Goal: Transaction & Acquisition: Purchase product/service

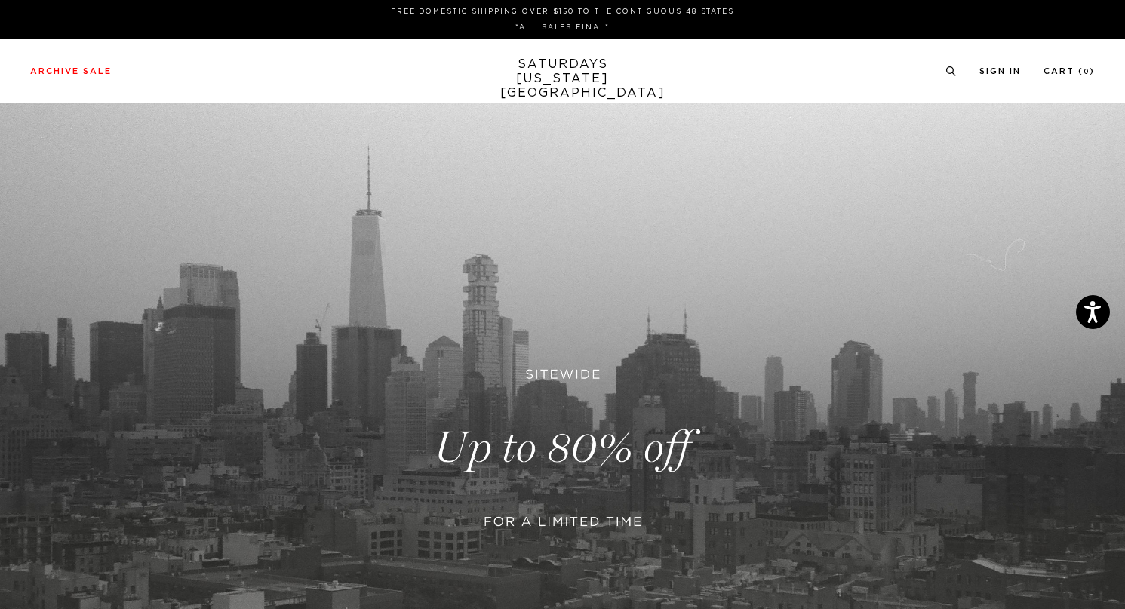
click at [488, 405] on link at bounding box center [562, 447] width 1125 height 689
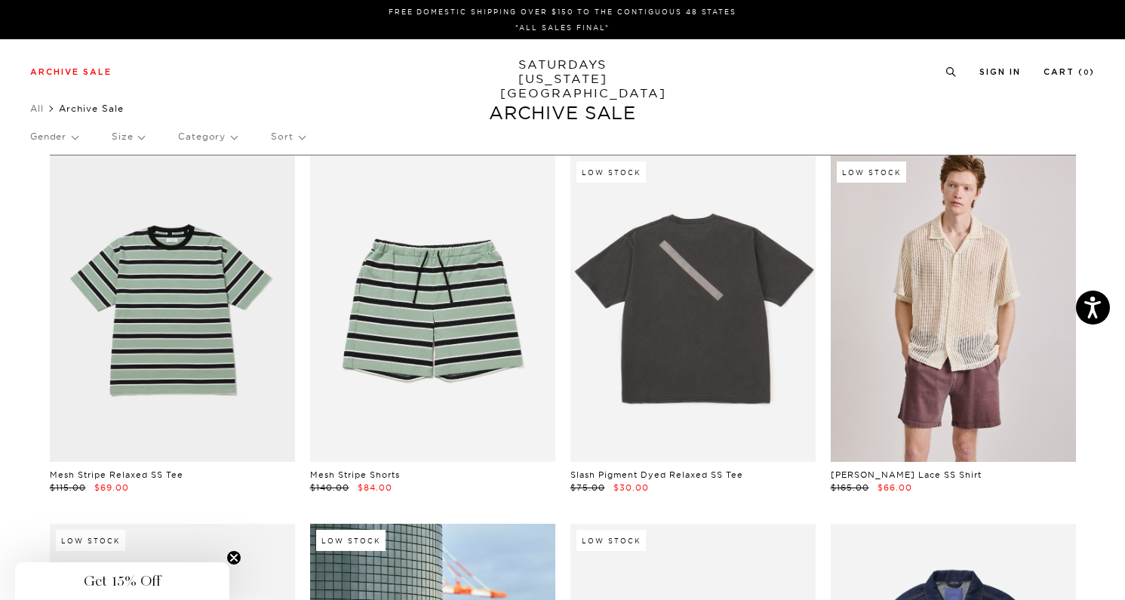
click at [278, 134] on p "Sort" at bounding box center [287, 136] width 33 height 35
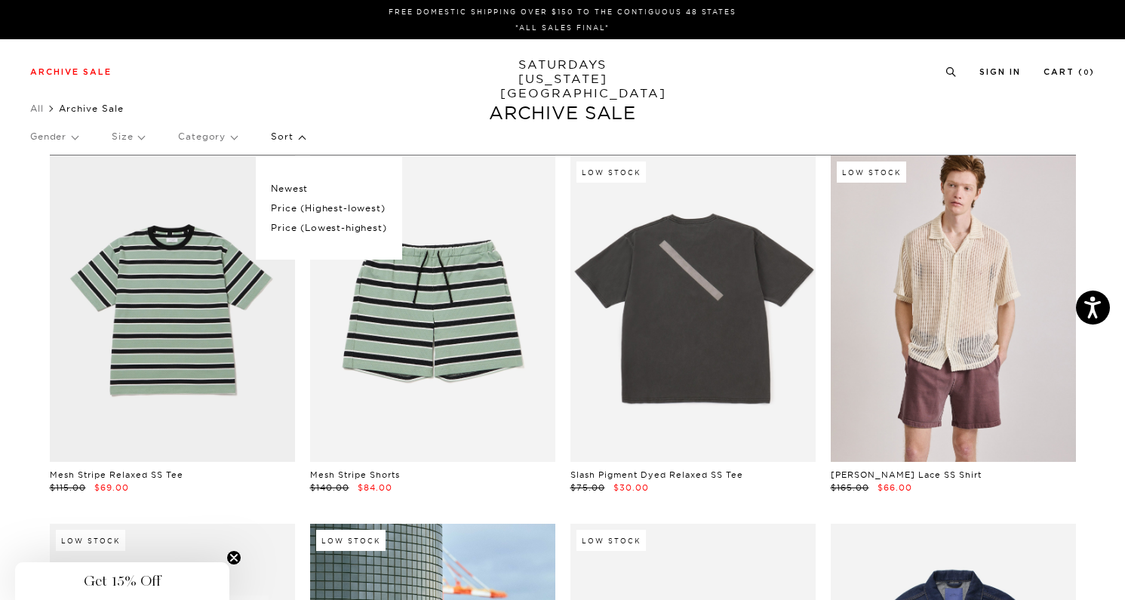
click at [285, 228] on p "Price (Lowest-highest)" at bounding box center [328, 228] width 115 height 20
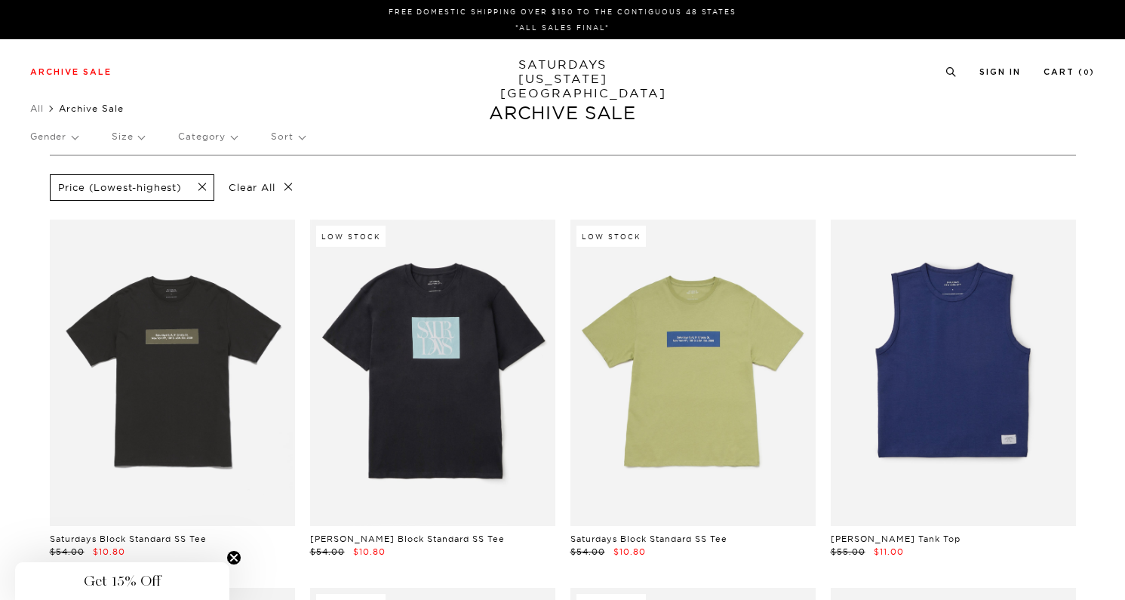
click at [212, 138] on p "Category" at bounding box center [207, 136] width 59 height 35
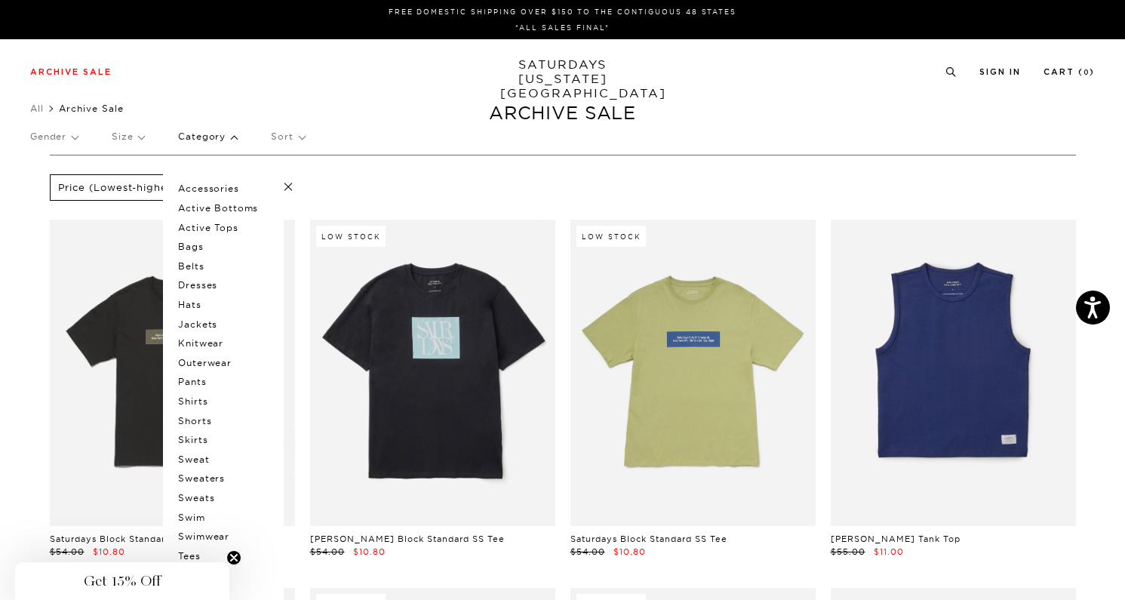
click at [57, 137] on p "Gender" at bounding box center [54, 136] width 48 height 35
click at [57, 187] on p "Mens" at bounding box center [75, 189] width 91 height 20
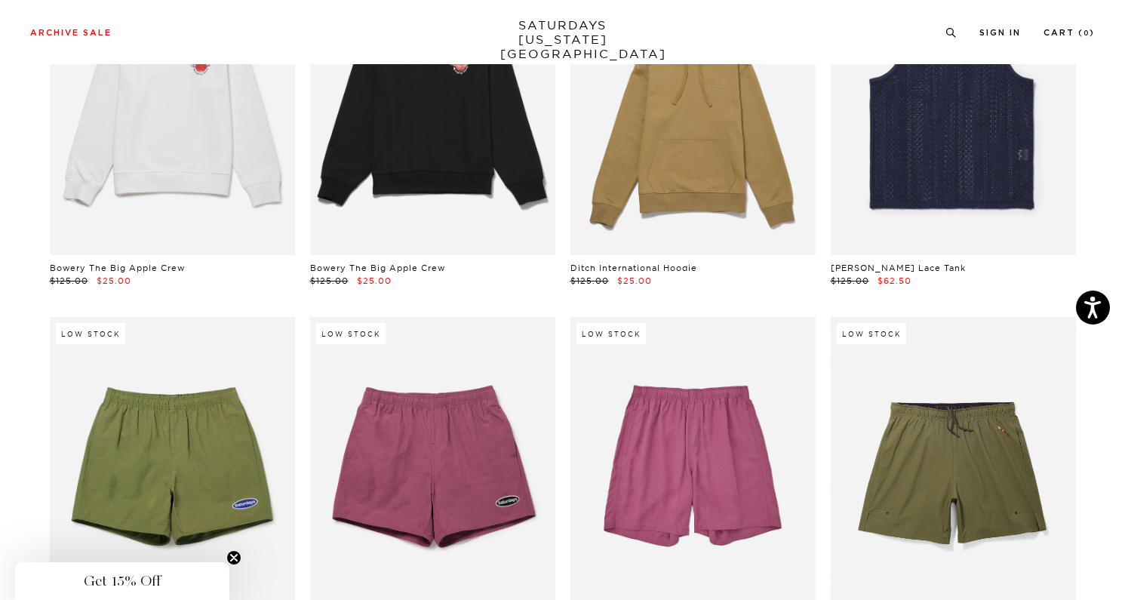
scroll to position [3357, 1]
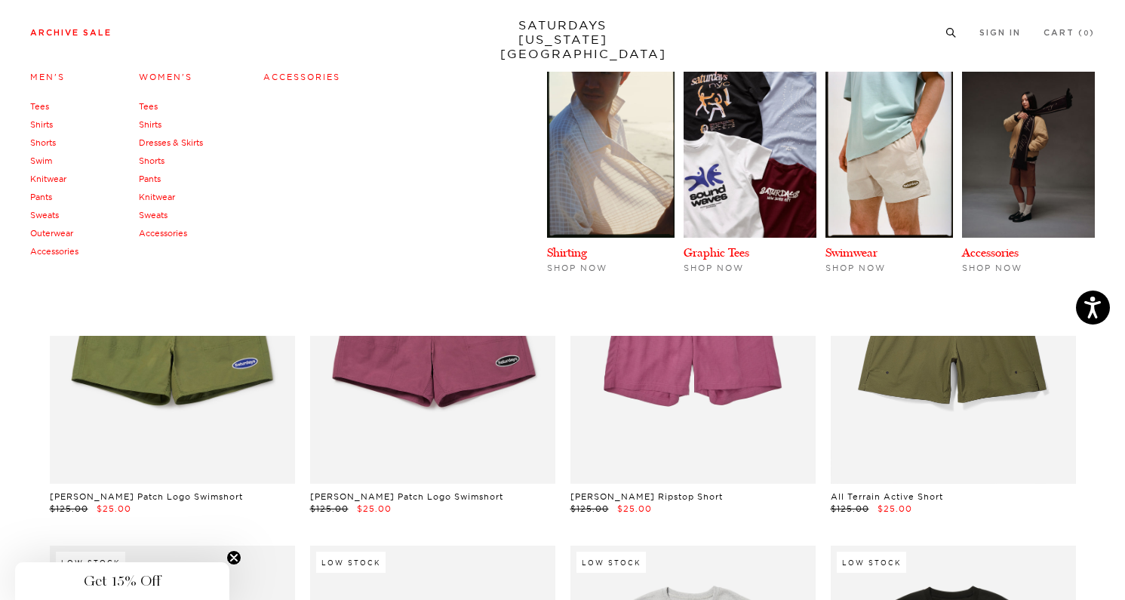
click at [65, 37] on link "Archive Sale" at bounding box center [70, 33] width 81 height 8
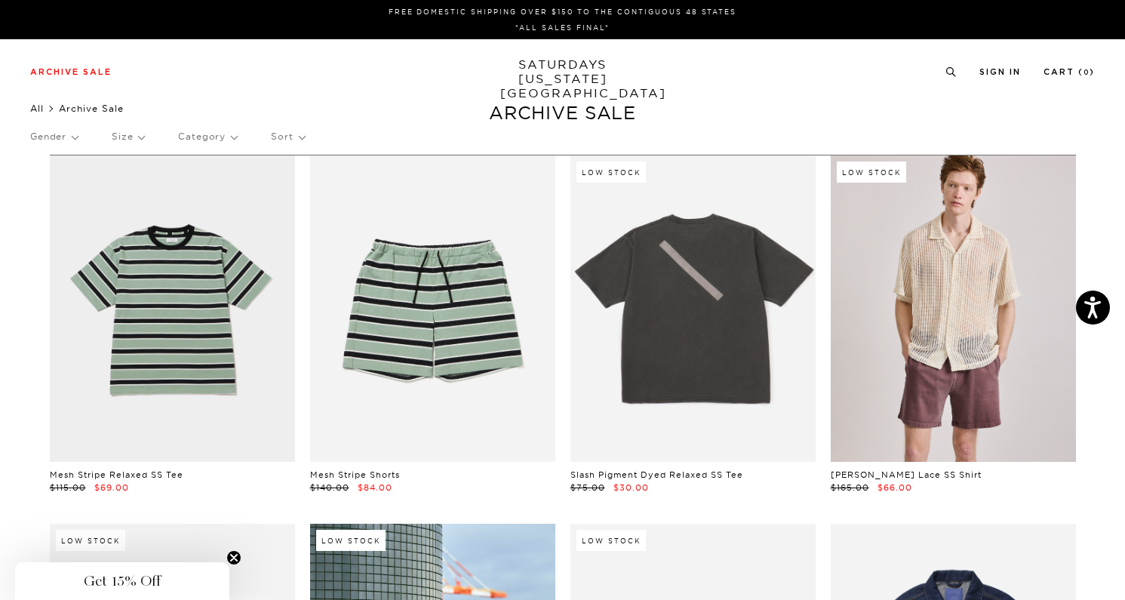
click at [38, 110] on link "All" at bounding box center [37, 108] width 14 height 11
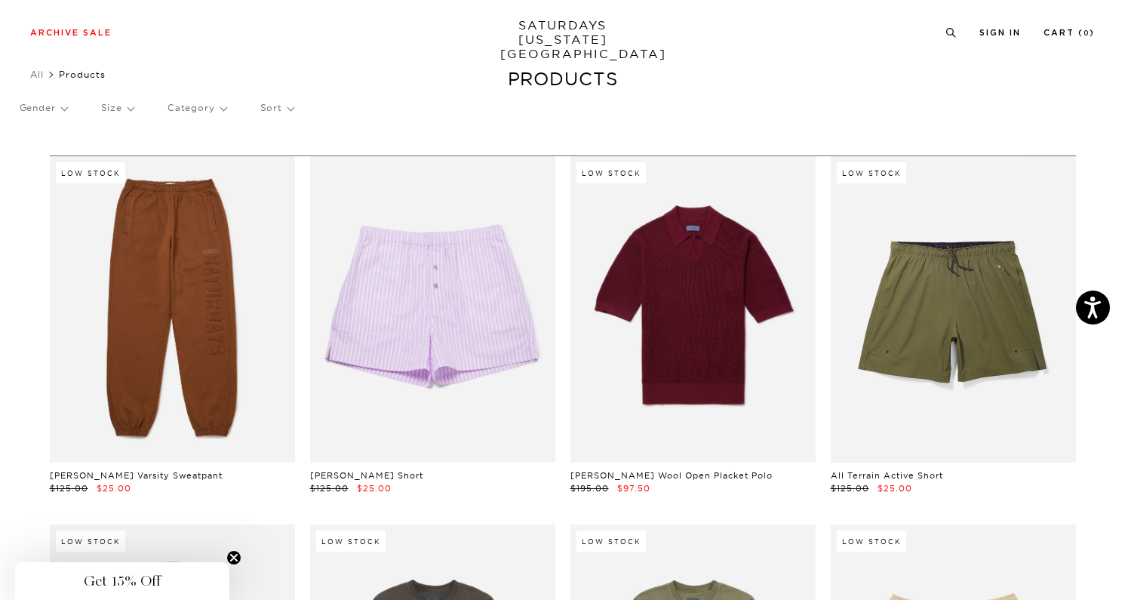
scroll to position [41, 0]
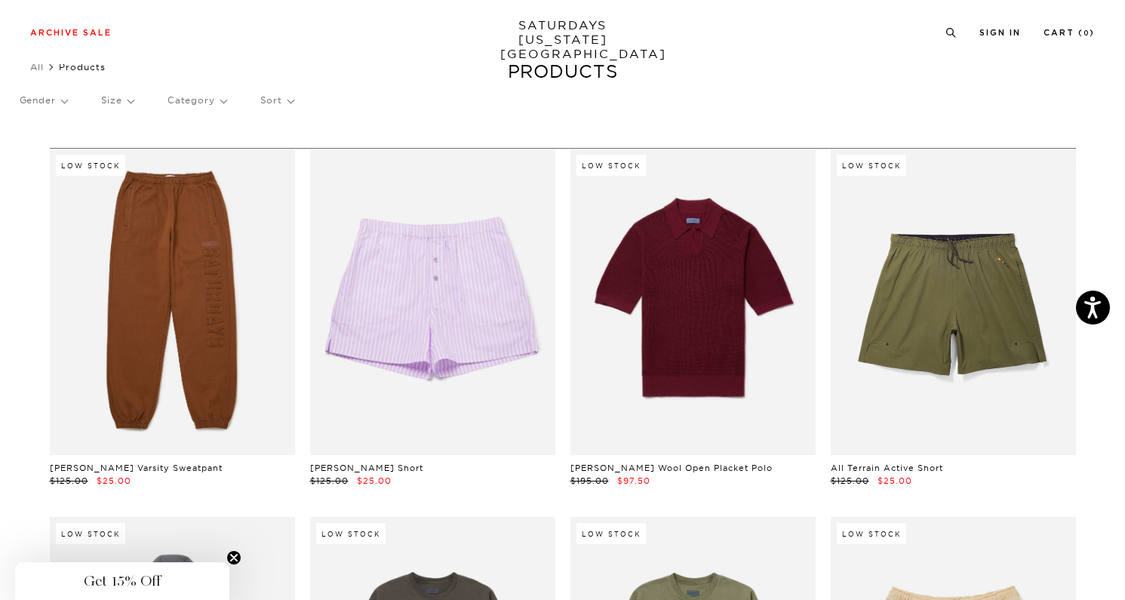
click at [269, 94] on p "Sort" at bounding box center [276, 100] width 33 height 35
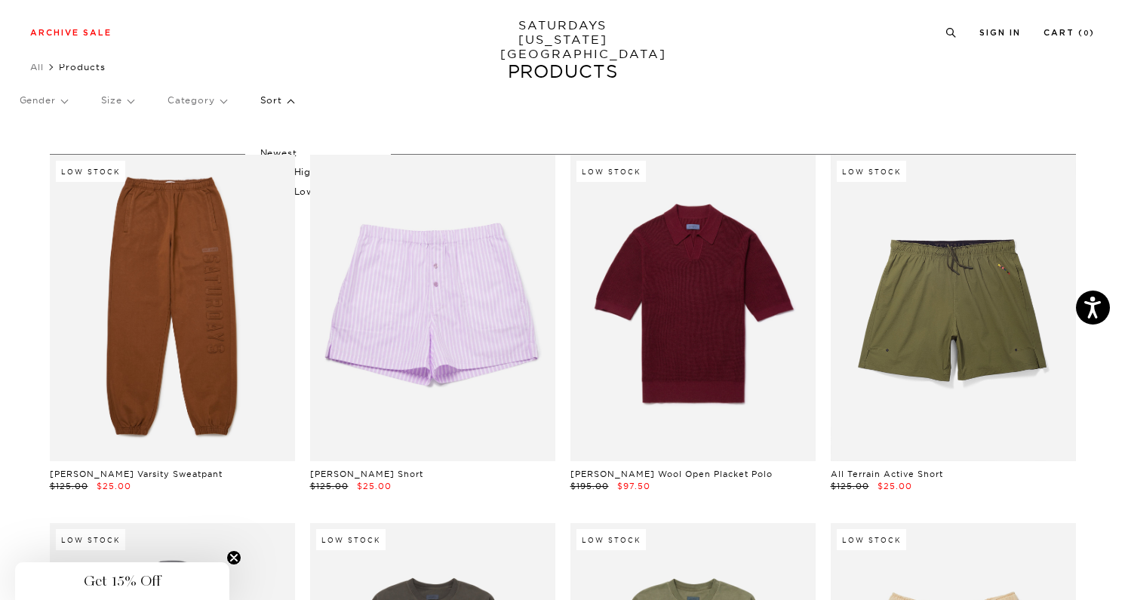
click at [302, 174] on p "Price (Highest-lowest)" at bounding box center [317, 172] width 115 height 20
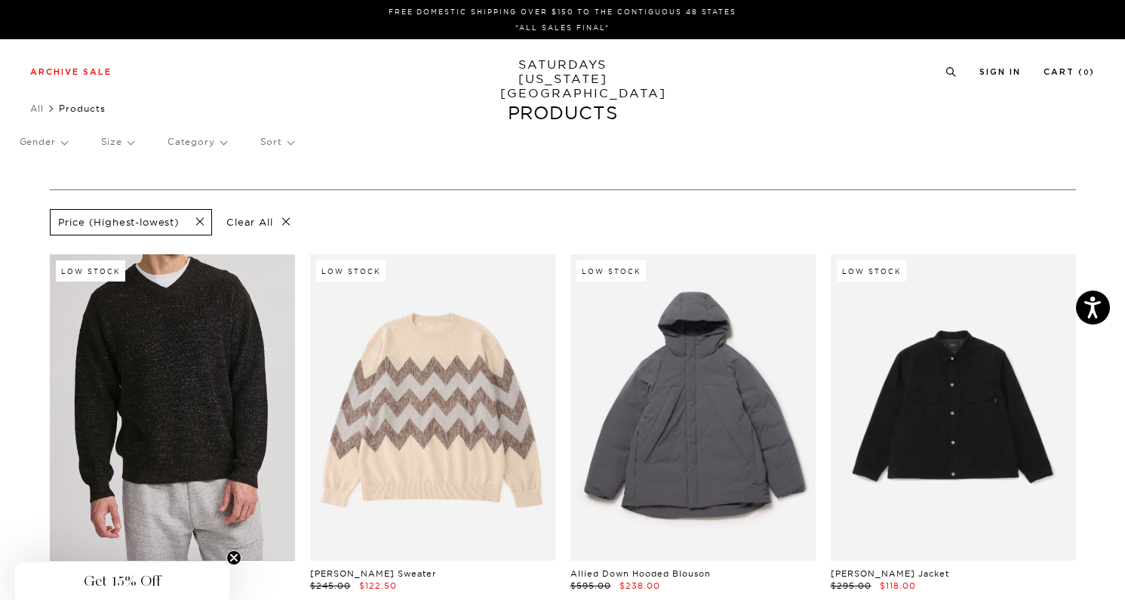
click at [198, 221] on span at bounding box center [196, 222] width 32 height 14
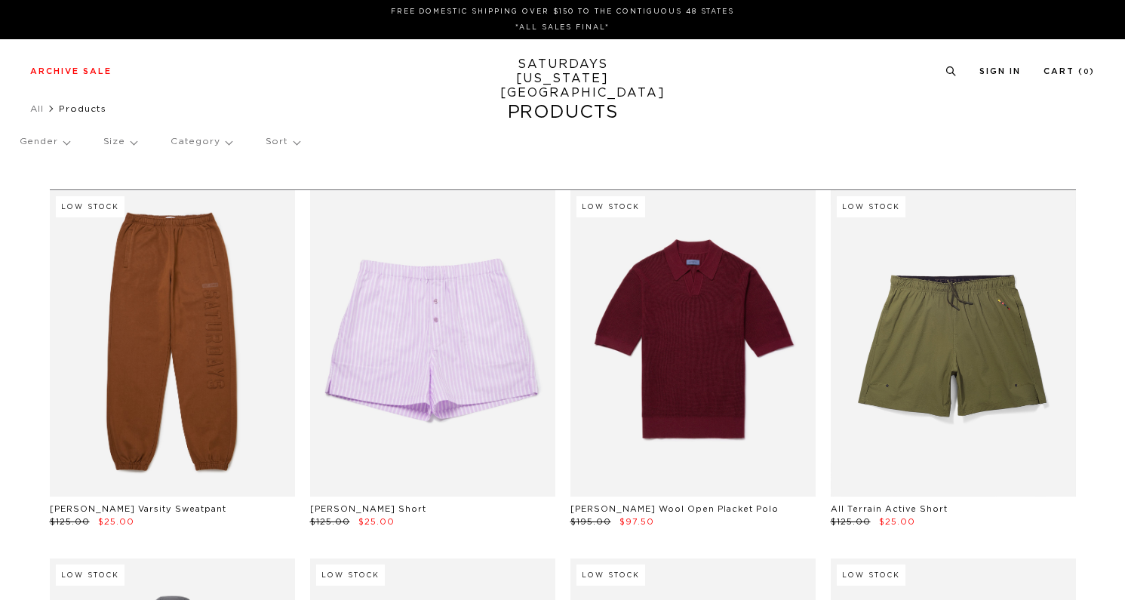
click at [288, 146] on p "Sort" at bounding box center [282, 141] width 34 height 35
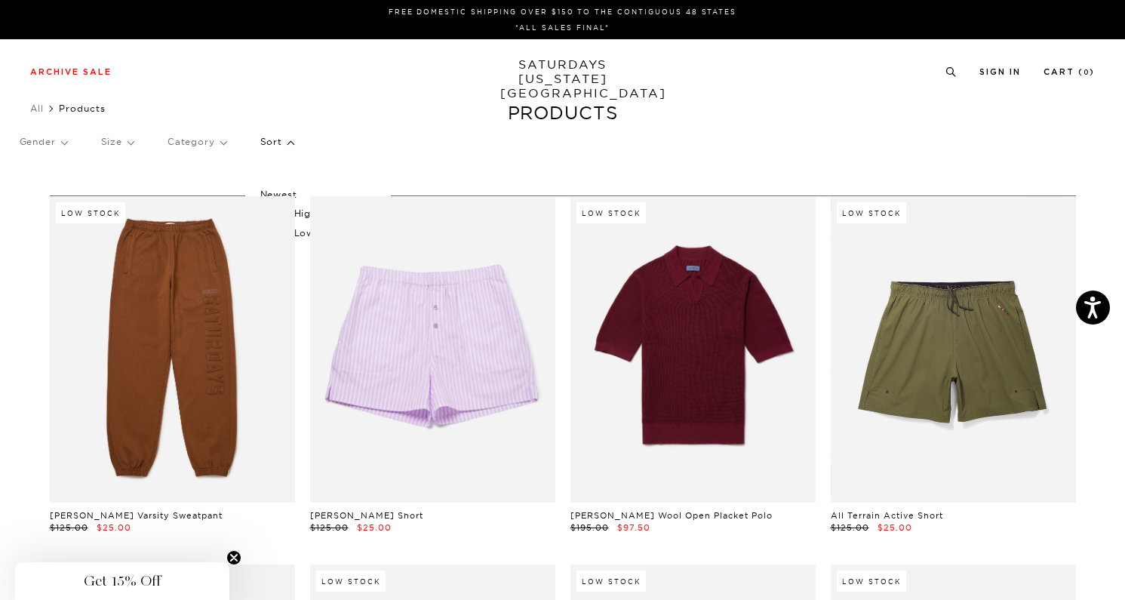
click at [302, 235] on p "Price (Lowest-highest)" at bounding box center [317, 233] width 115 height 20
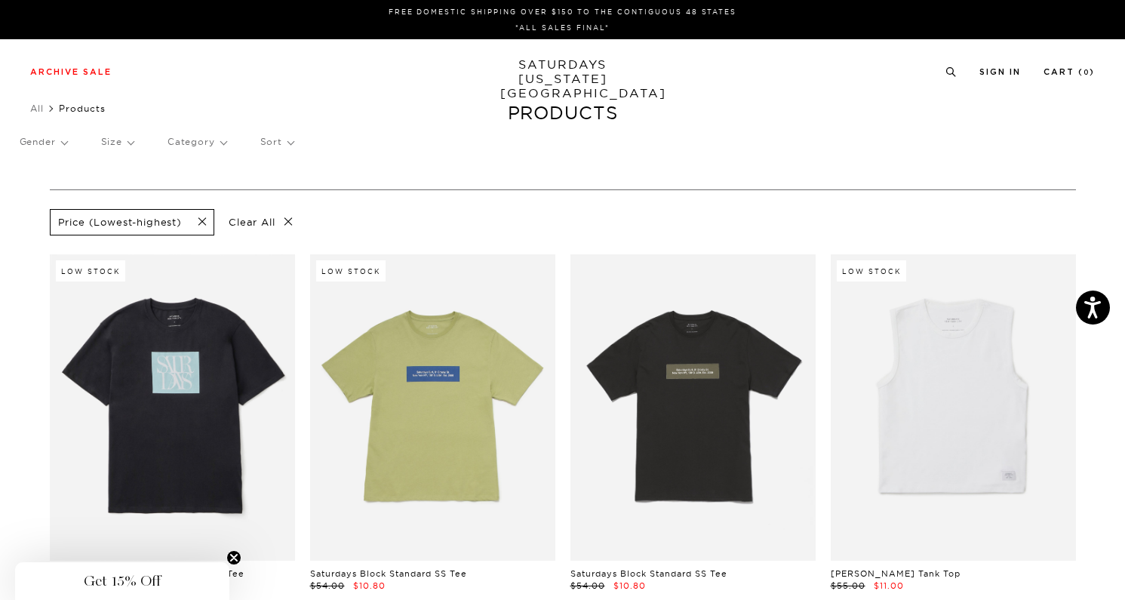
click at [69, 138] on div "Gender Size Category Sort" at bounding box center [563, 141] width 1086 height 35
click at [60, 141] on p "Gender" at bounding box center [44, 141] width 48 height 35
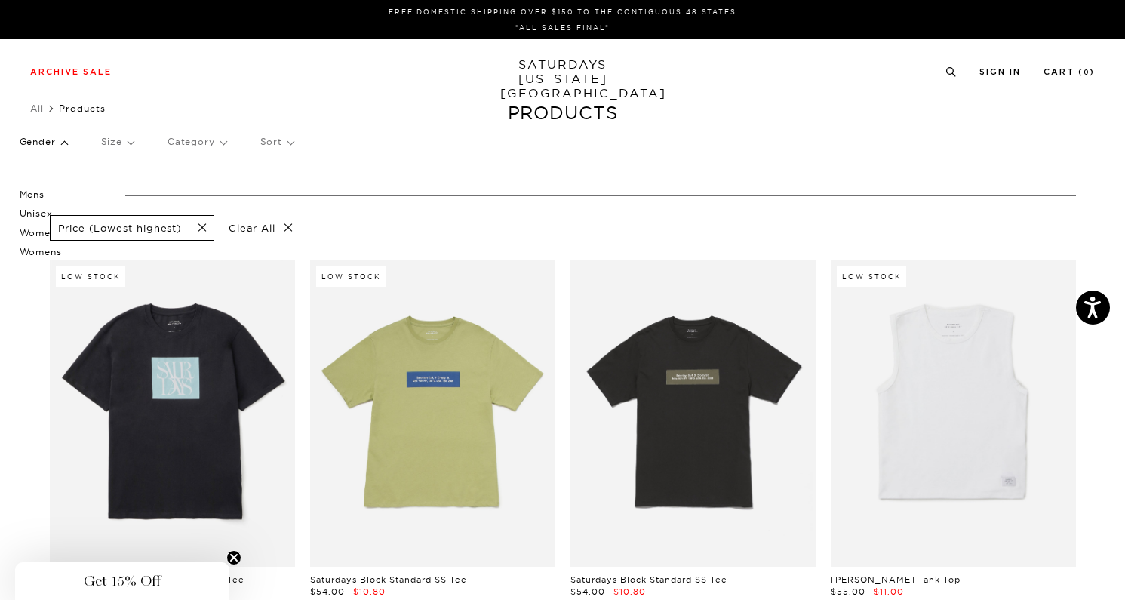
click at [34, 194] on p "Mens" at bounding box center [65, 195] width 91 height 20
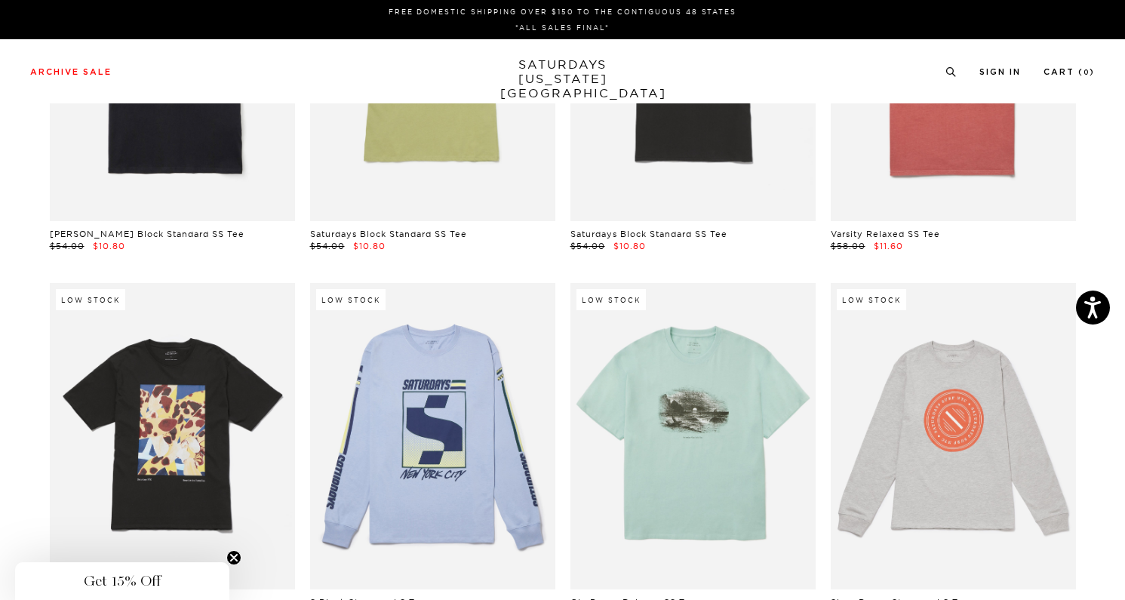
scroll to position [0, 8]
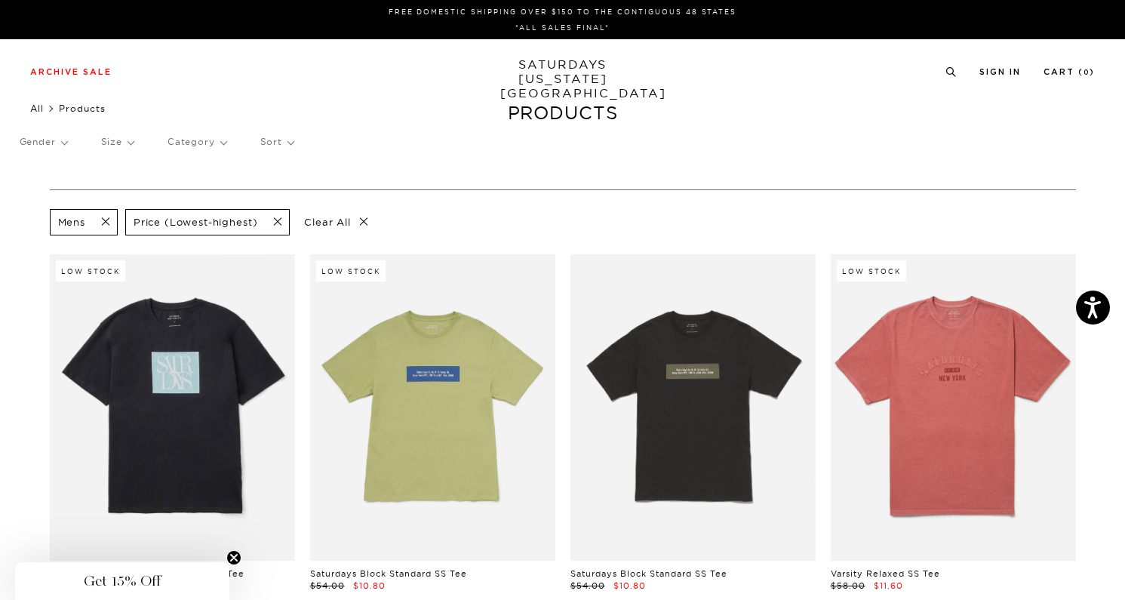
click at [30, 110] on link "All" at bounding box center [37, 108] width 14 height 11
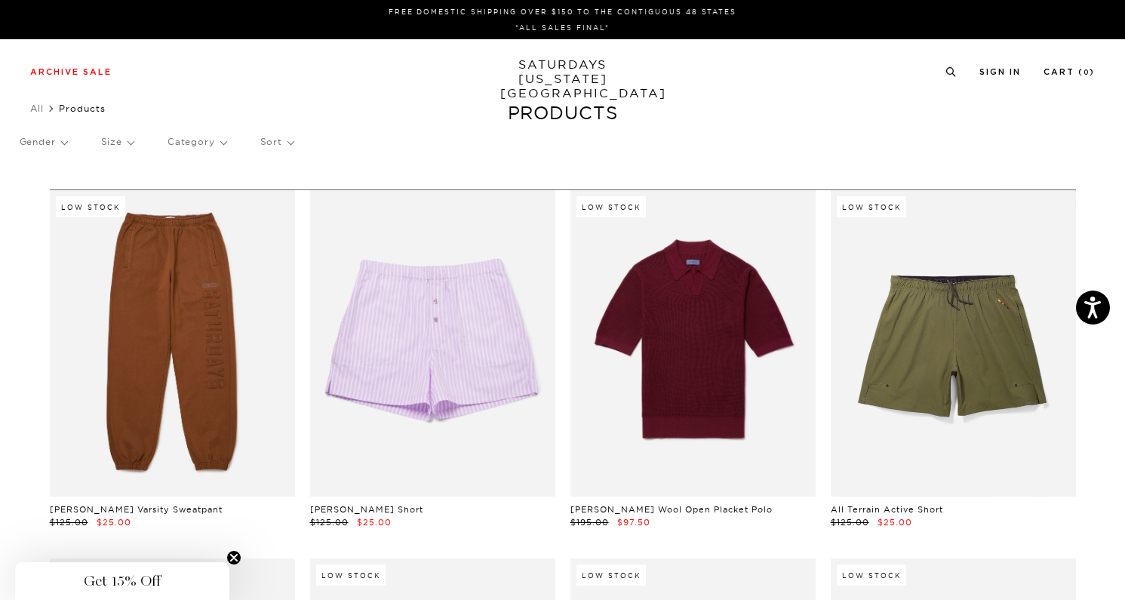
click at [539, 67] on link "SATURDAYS [US_STATE][GEOGRAPHIC_DATA]" at bounding box center [562, 78] width 124 height 43
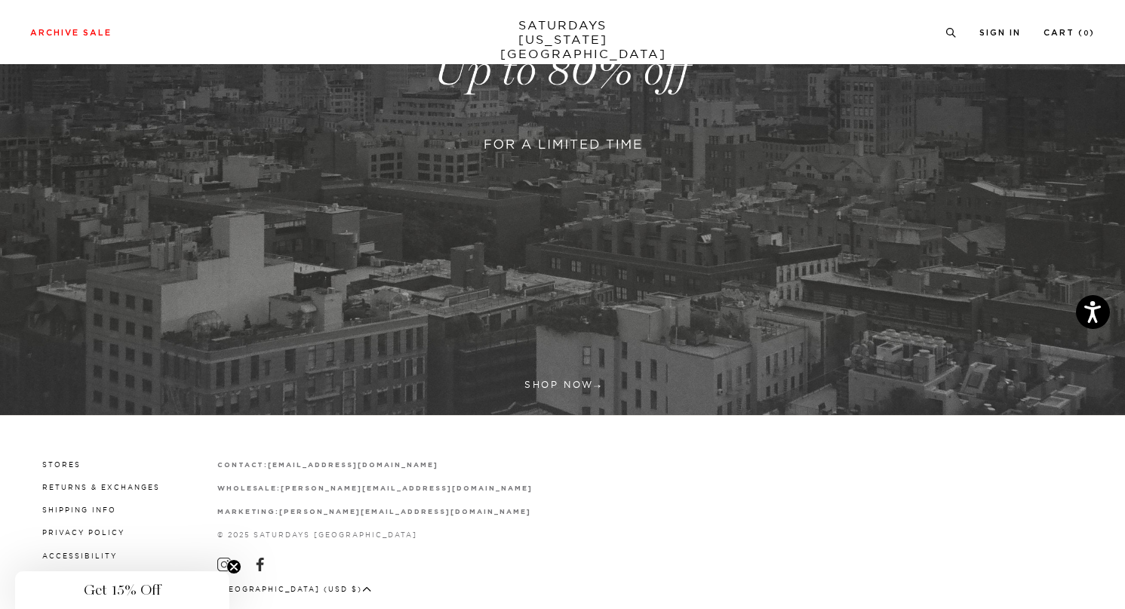
scroll to position [431, 0]
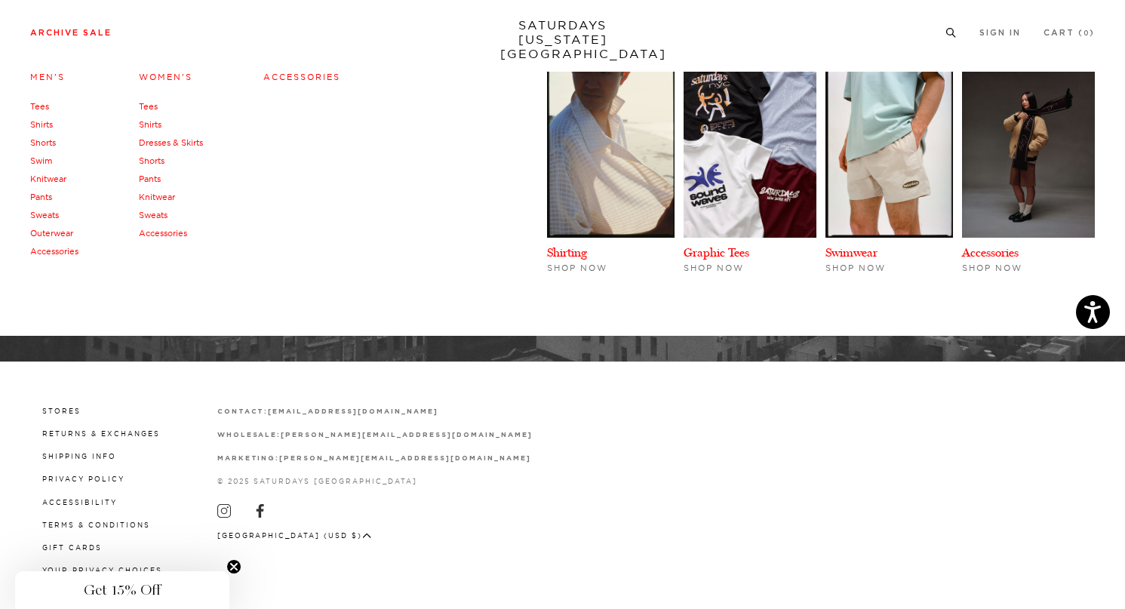
click at [45, 126] on link "Shirts" at bounding box center [41, 124] width 23 height 11
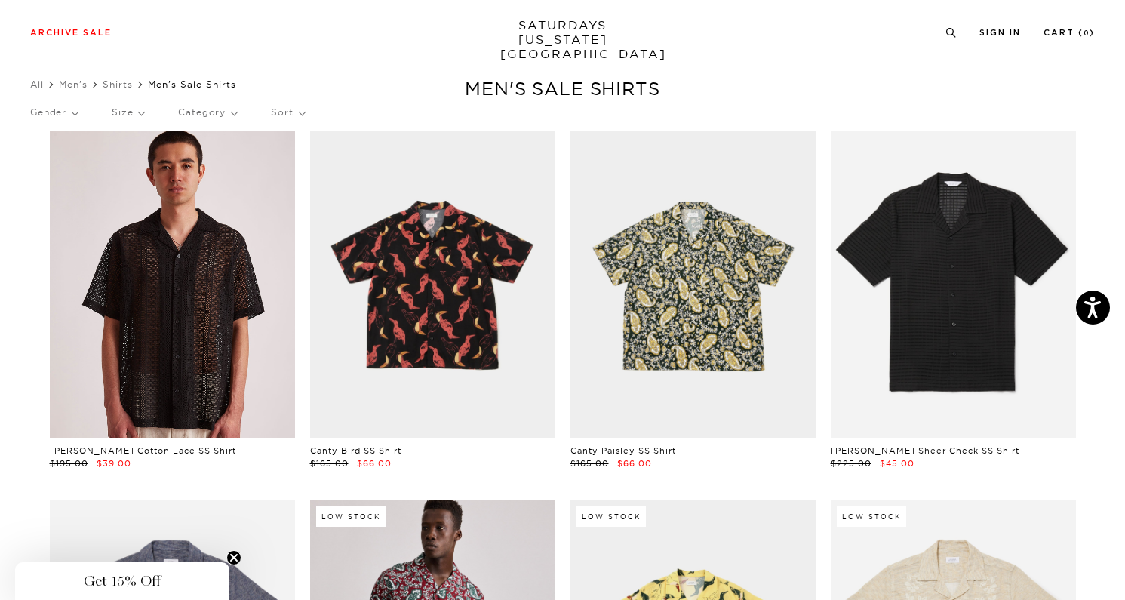
scroll to position [27, 0]
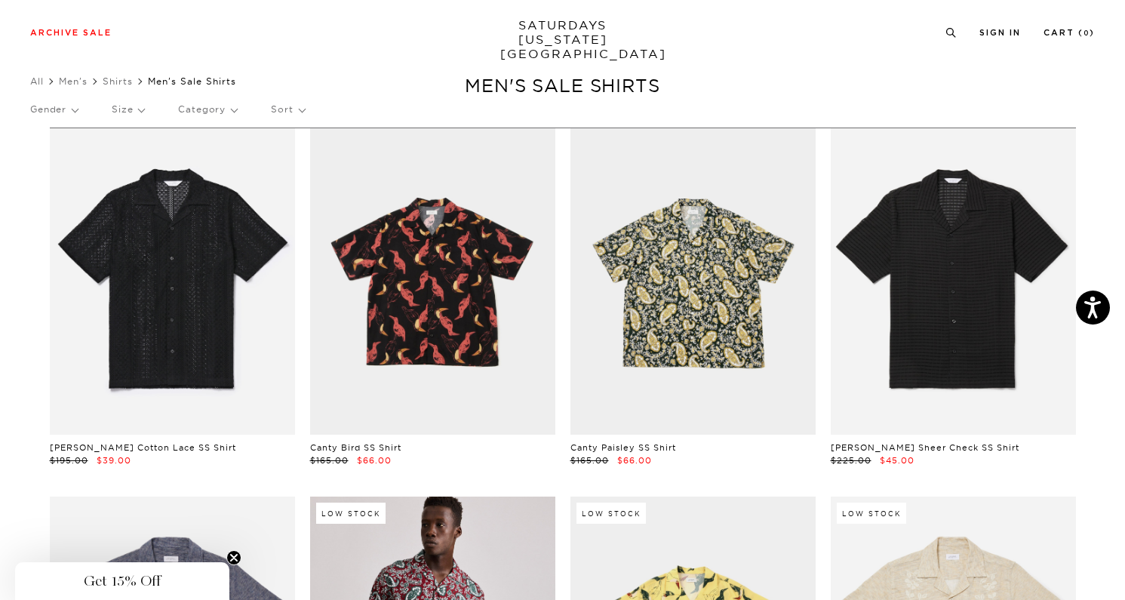
click at [305, 124] on div "Gender Size Category Sort" at bounding box center [562, 109] width 1064 height 35
click at [300, 120] on p "Sort" at bounding box center [287, 109] width 33 height 35
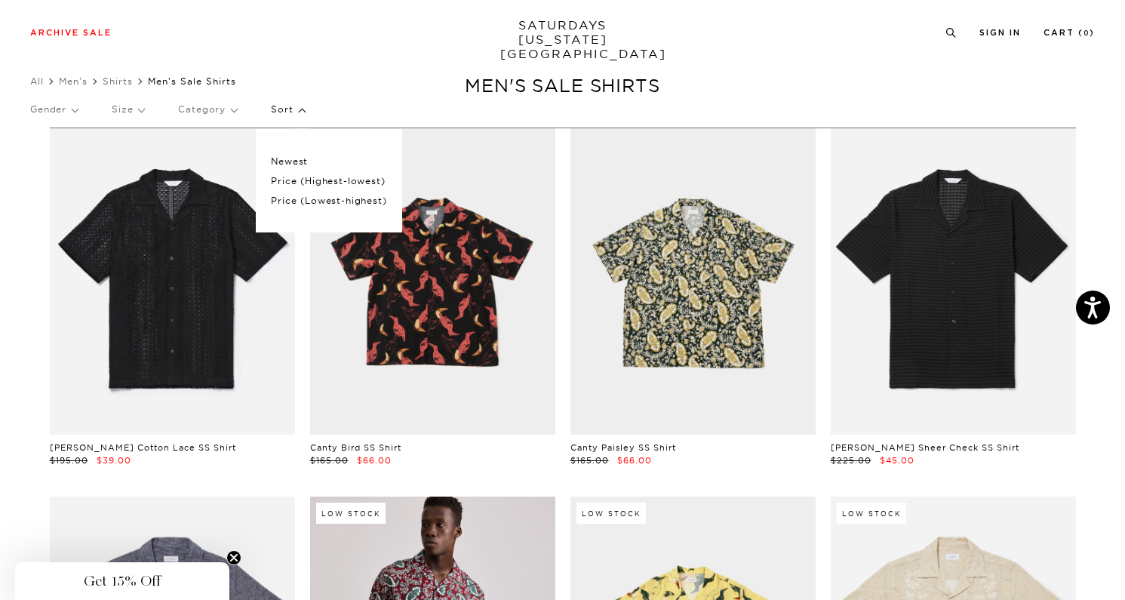
click at [298, 203] on p "Price (Lowest-highest)" at bounding box center [328, 201] width 115 height 20
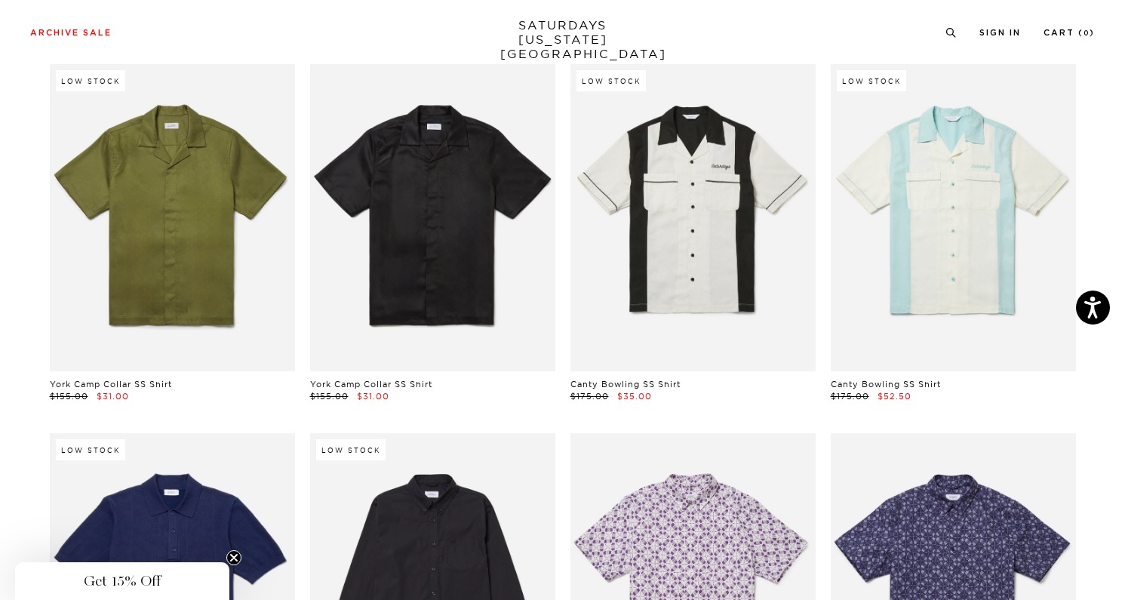
scroll to position [0, 9]
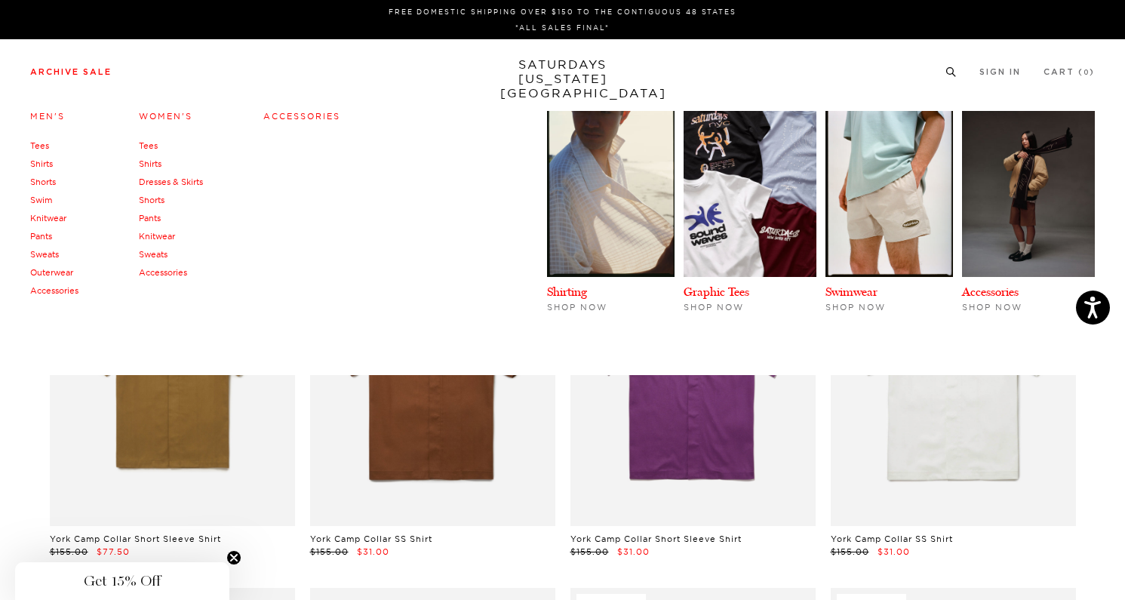
click at [48, 278] on link "Outerwear" at bounding box center [51, 272] width 43 height 11
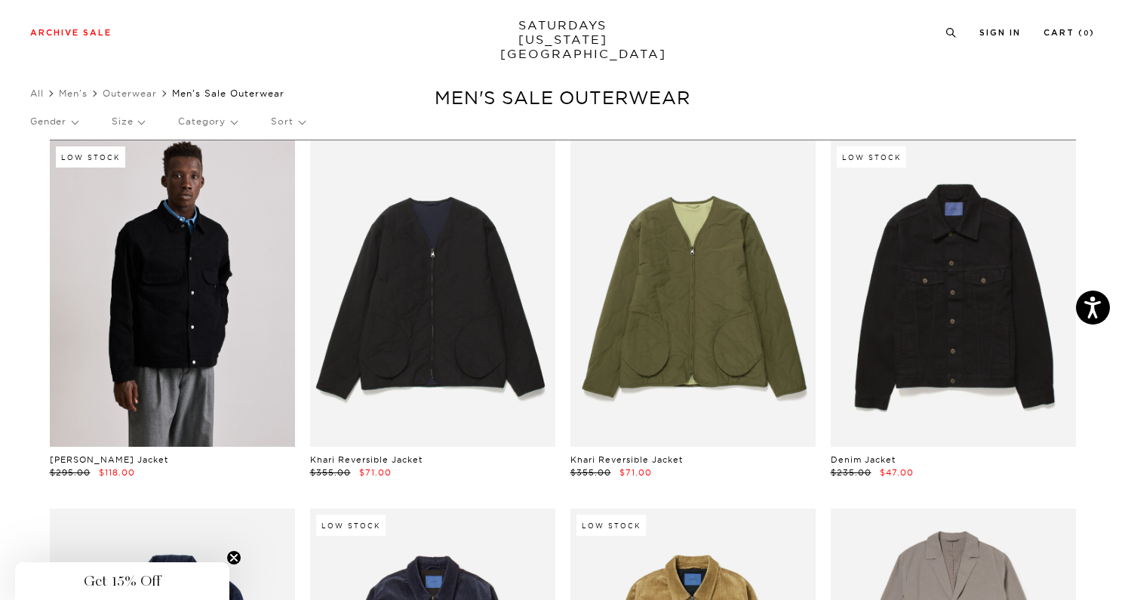
scroll to position [19, 0]
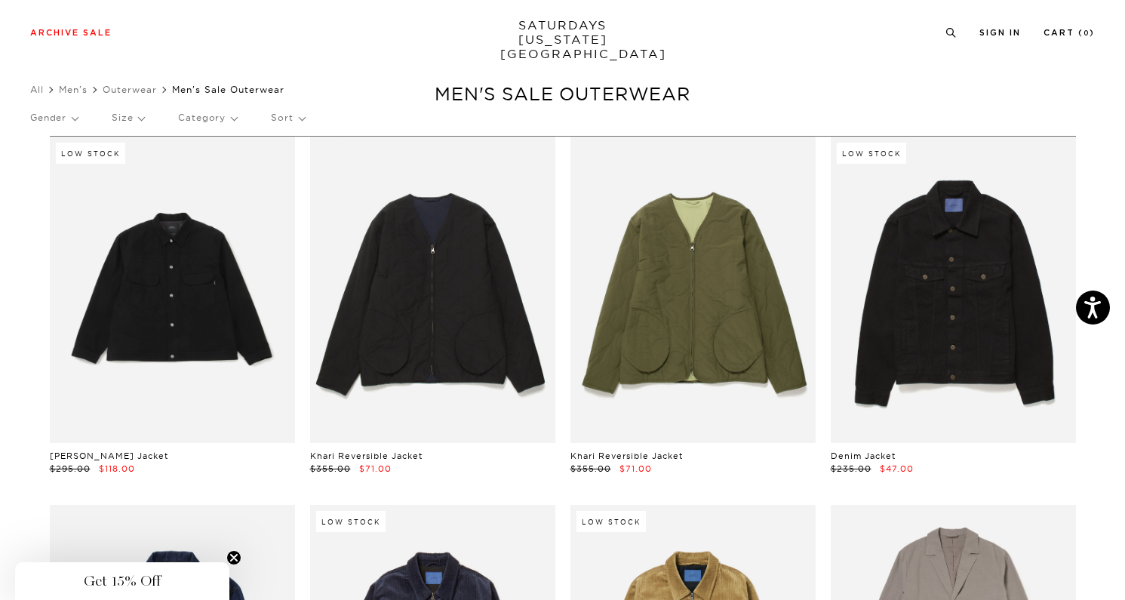
click at [283, 118] on p "Sort" at bounding box center [287, 117] width 33 height 35
click at [278, 210] on p "Price (Lowest-highest)" at bounding box center [328, 209] width 115 height 20
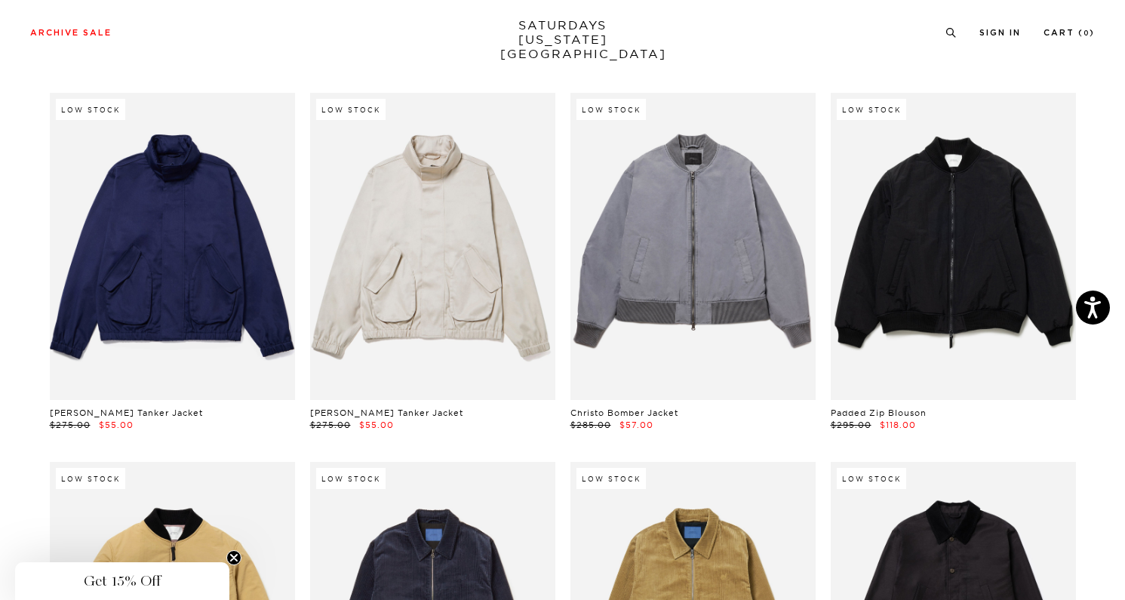
scroll to position [0, 9]
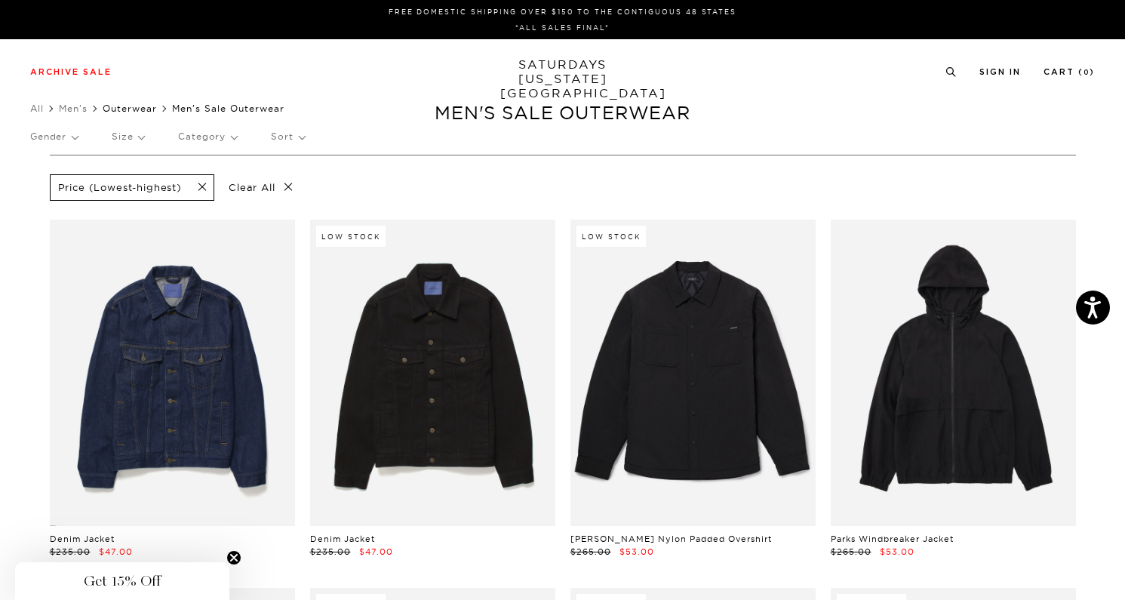
click at [130, 113] on link "Outerwear" at bounding box center [130, 108] width 54 height 11
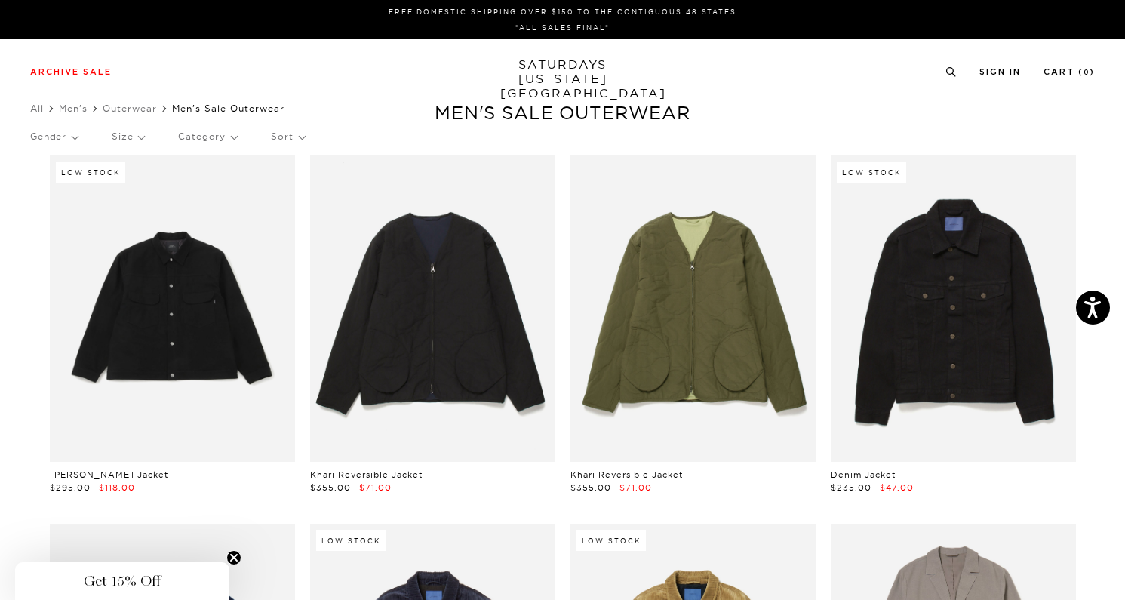
click at [80, 115] on li "Men's" at bounding box center [81, 108] width 44 height 15
click at [84, 111] on link "Men's" at bounding box center [73, 108] width 29 height 11
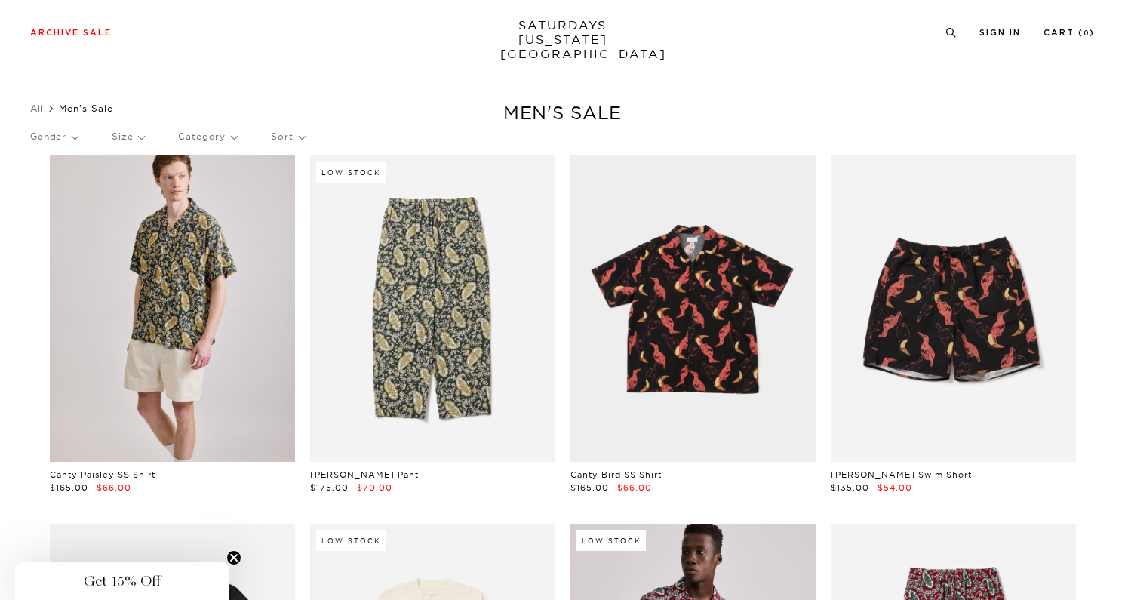
scroll to position [20, 0]
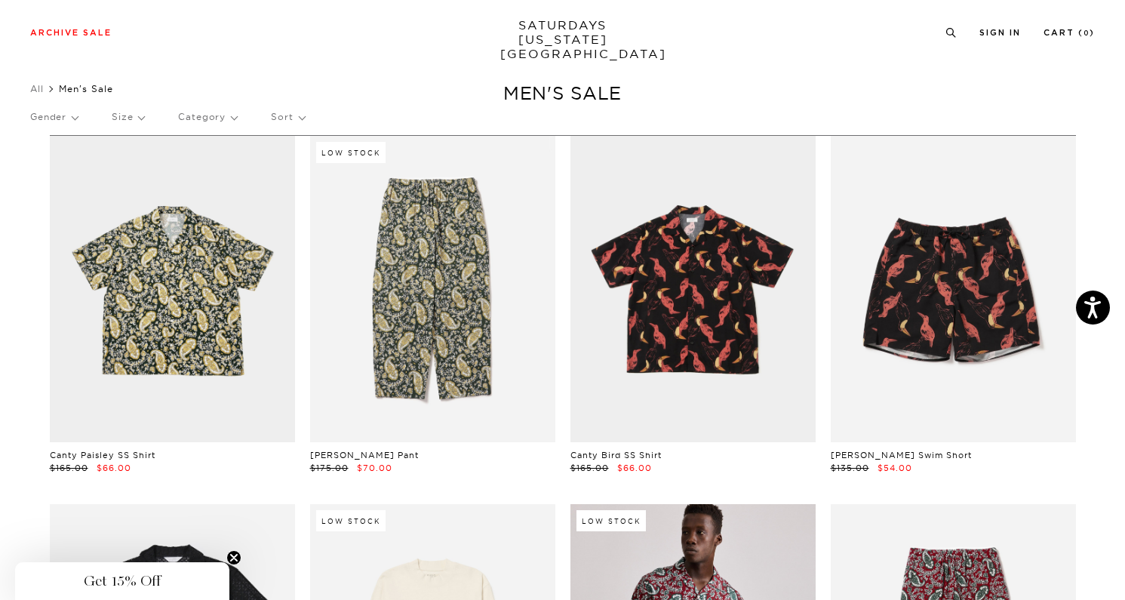
click at [287, 119] on p "Sort" at bounding box center [287, 117] width 33 height 35
click at [281, 205] on p "Price (Lowest-highest)" at bounding box center [328, 208] width 115 height 20
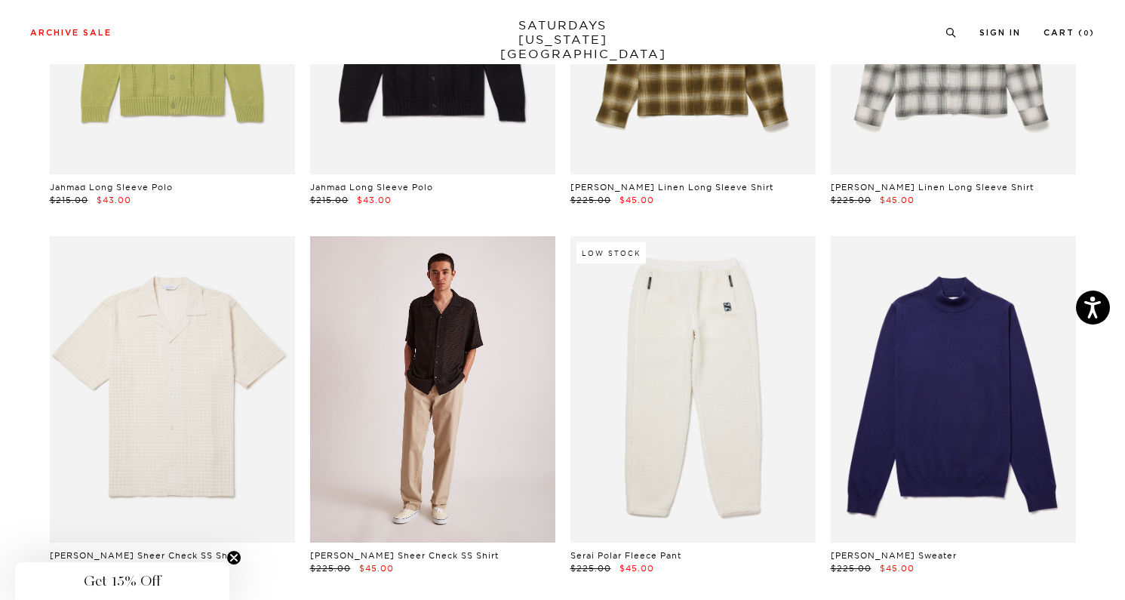
scroll to position [13300, 9]
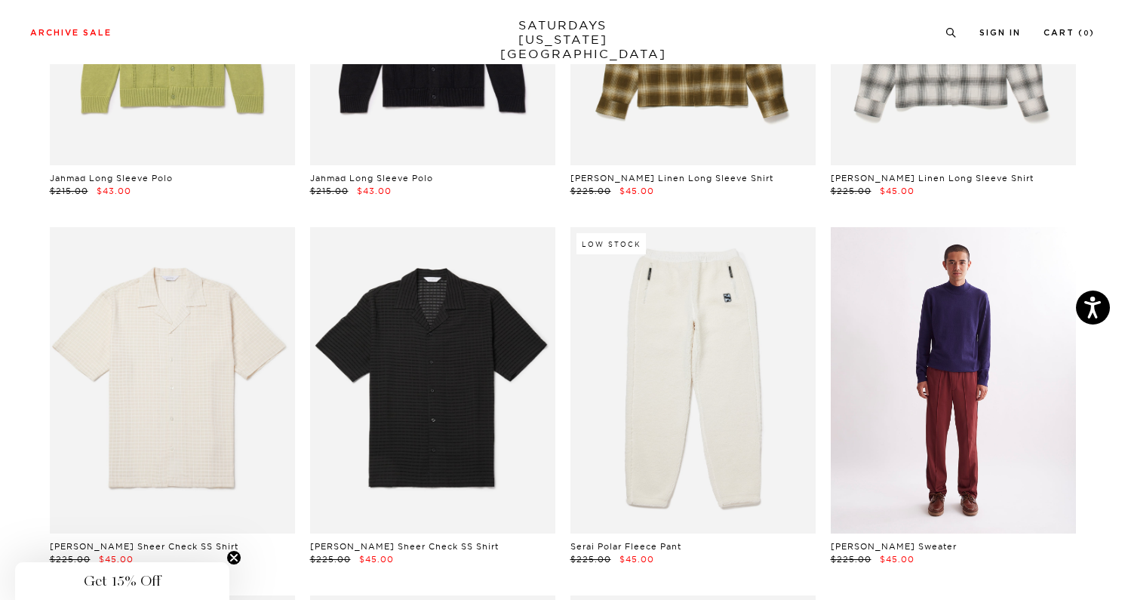
click at [909, 370] on link at bounding box center [952, 380] width 245 height 306
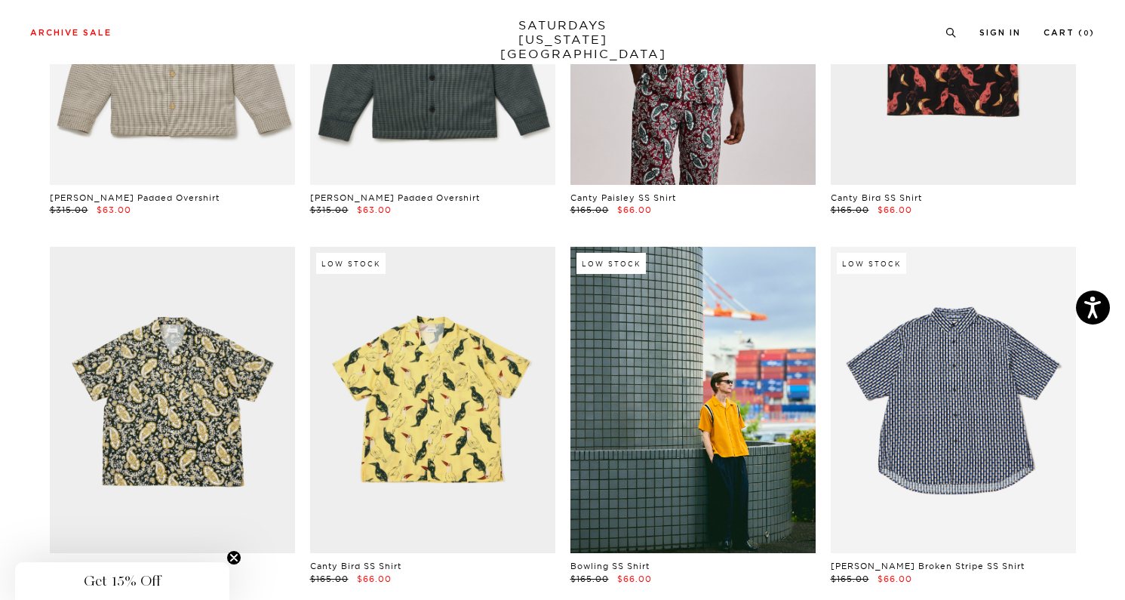
scroll to position [18116, 9]
